Goal: Information Seeking & Learning: Learn about a topic

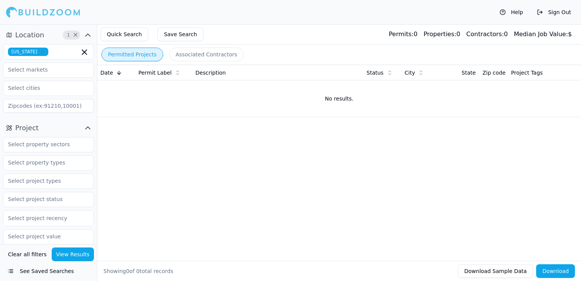
click at [41, 52] on icon "button" at bounding box center [42, 52] width 2 height 2
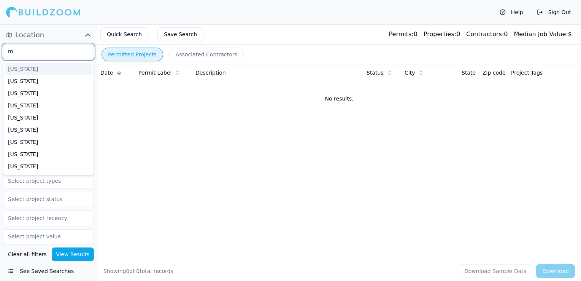
scroll to position [11, 0]
type input "ma"
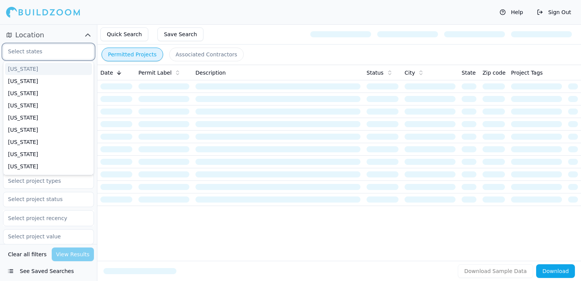
click at [30, 51] on input "text" at bounding box center [43, 52] width 81 height 14
type input "mas"
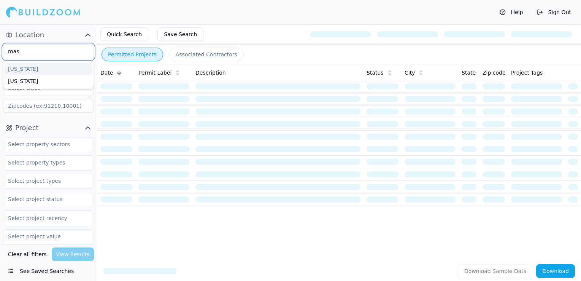
click at [33, 67] on div "[US_STATE]" at bounding box center [48, 69] width 87 height 12
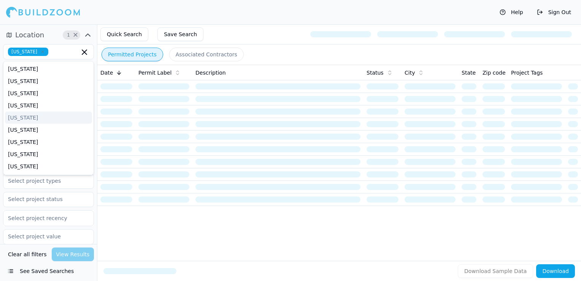
click at [247, 36] on div "Quick Search Save Search" at bounding box center [339, 34] width 484 height 20
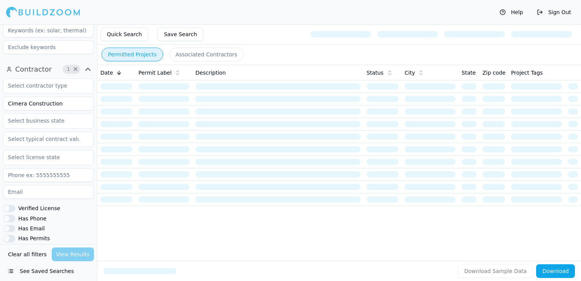
scroll to position [228, 0]
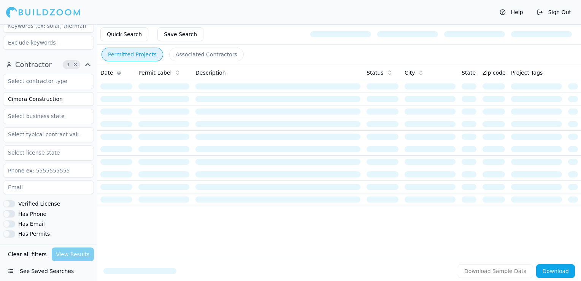
click at [62, 98] on input "Cimera Construction" at bounding box center [48, 99] width 91 height 14
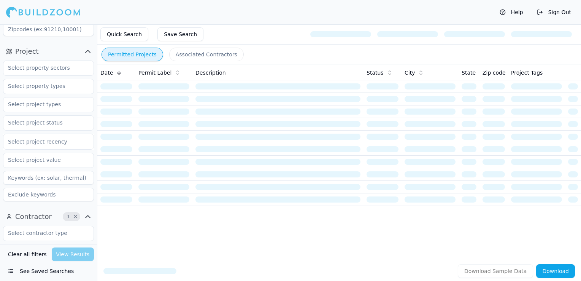
scroll to position [76, 0]
type input "Boston Best Construction"
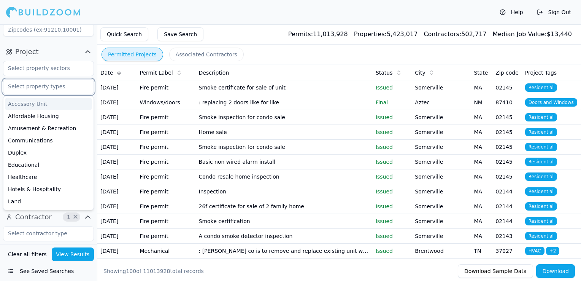
click at [46, 88] on input "text" at bounding box center [43, 87] width 81 height 14
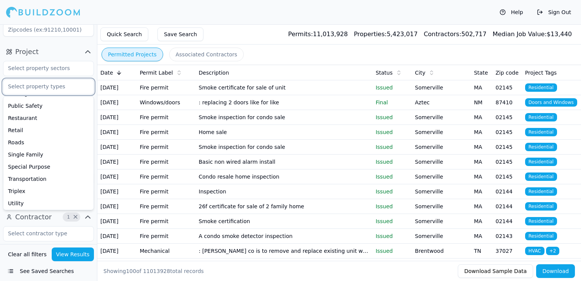
scroll to position [206, 0]
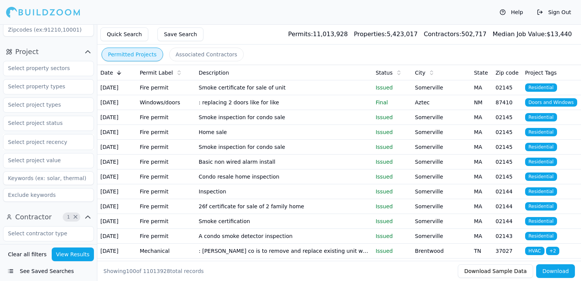
drag, startPoint x: 204, startPoint y: 39, endPoint x: 112, endPoint y: 79, distance: 99.9
click at [204, 39] on div "Quick Search Save Search Permits: 11,013,928 Properties: 5,423,017 Contractors:…" at bounding box center [339, 34] width 484 height 20
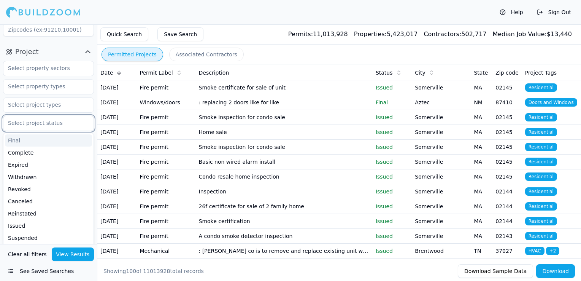
click at [33, 121] on input "text" at bounding box center [43, 123] width 81 height 14
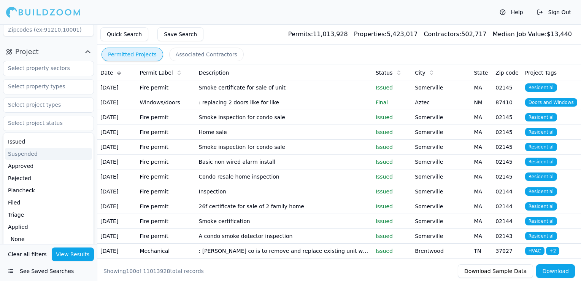
click at [215, 32] on div "Quick Search Save Search Permits: 11,013,928 Properties: 5,423,017 Contractors:…" at bounding box center [339, 34] width 484 height 20
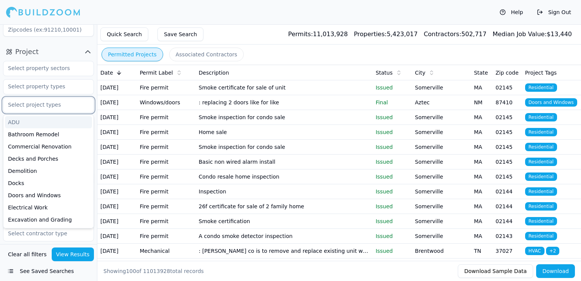
click at [52, 102] on input "text" at bounding box center [43, 105] width 81 height 14
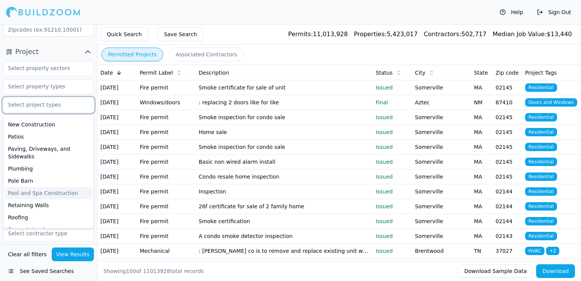
scroll to position [228, 0]
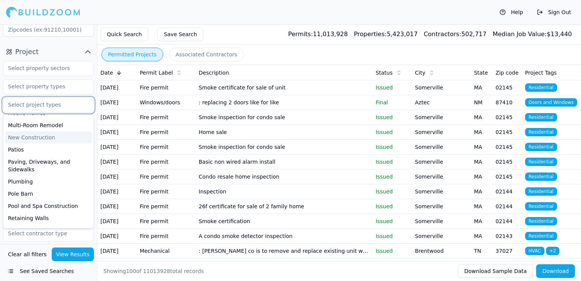
click at [37, 141] on div "New Construction" at bounding box center [48, 137] width 87 height 12
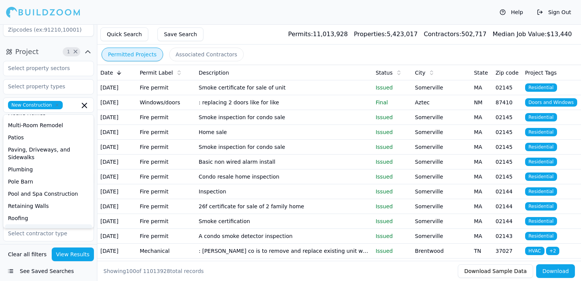
click at [70, 250] on button "View Results" at bounding box center [73, 254] width 43 height 14
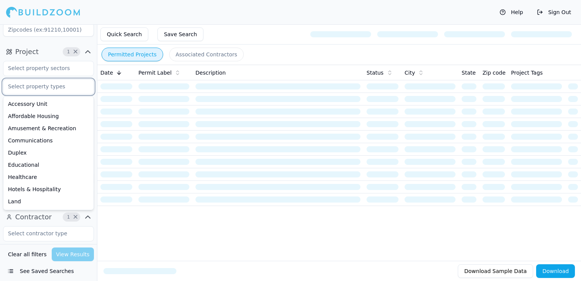
click at [55, 86] on input "text" at bounding box center [43, 87] width 81 height 14
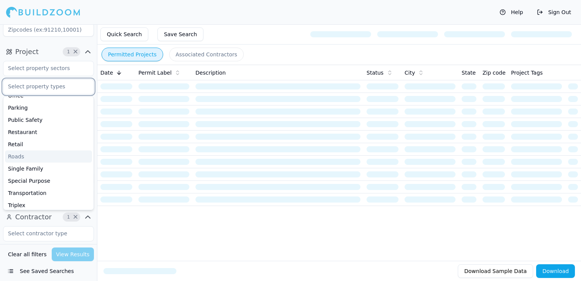
scroll to position [206, 0]
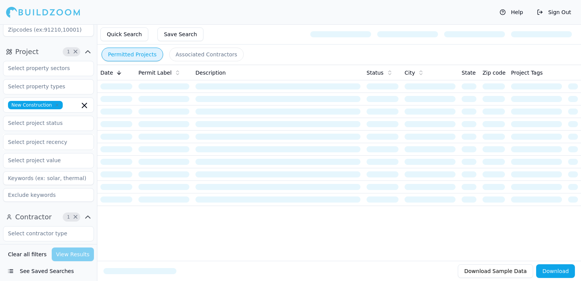
click at [259, 34] on div "Quick Search Save Search" at bounding box center [339, 34] width 484 height 20
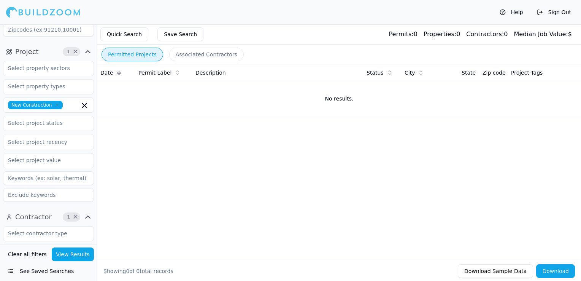
click at [55, 105] on icon "button" at bounding box center [57, 105] width 5 height 5
click at [74, 255] on button "View Results" at bounding box center [73, 254] width 43 height 14
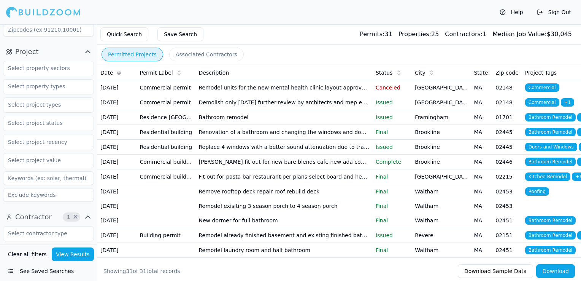
click at [317, 169] on td "Tennant fit-out for new bare blends cafe new ada compliant bathroom install kit…" at bounding box center [284, 161] width 177 height 15
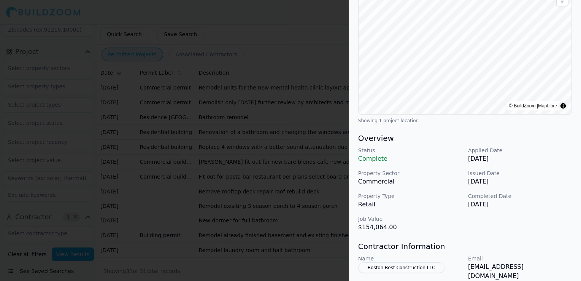
scroll to position [114, 0]
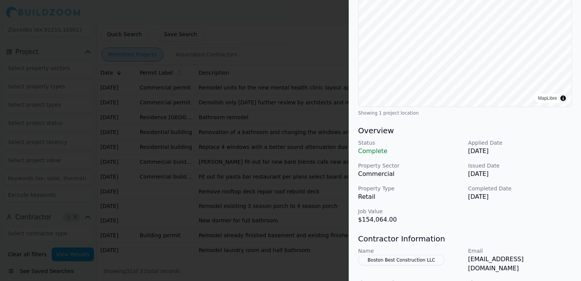
click at [246, 191] on div at bounding box center [290, 140] width 581 height 281
